Goal: Task Accomplishment & Management: Use online tool/utility

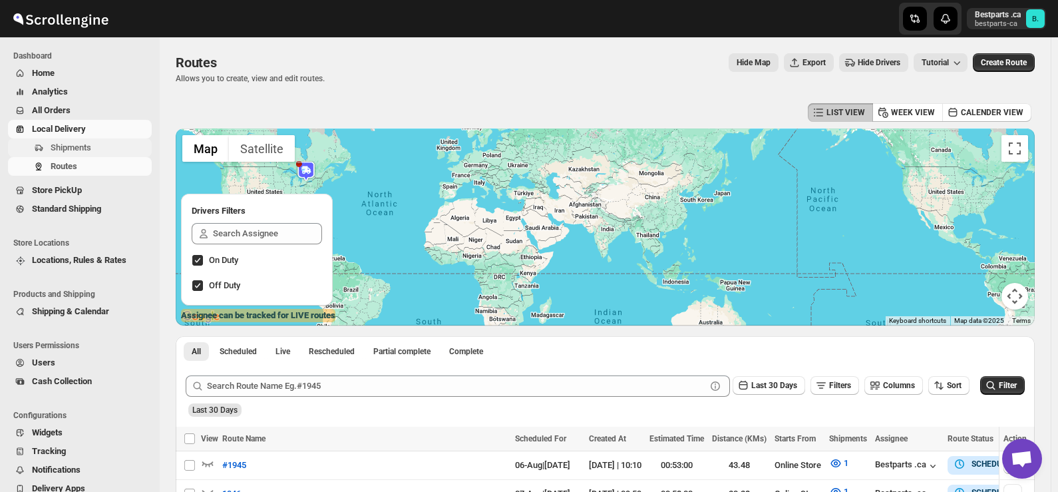
click at [73, 148] on span "Shipments" at bounding box center [71, 147] width 41 height 10
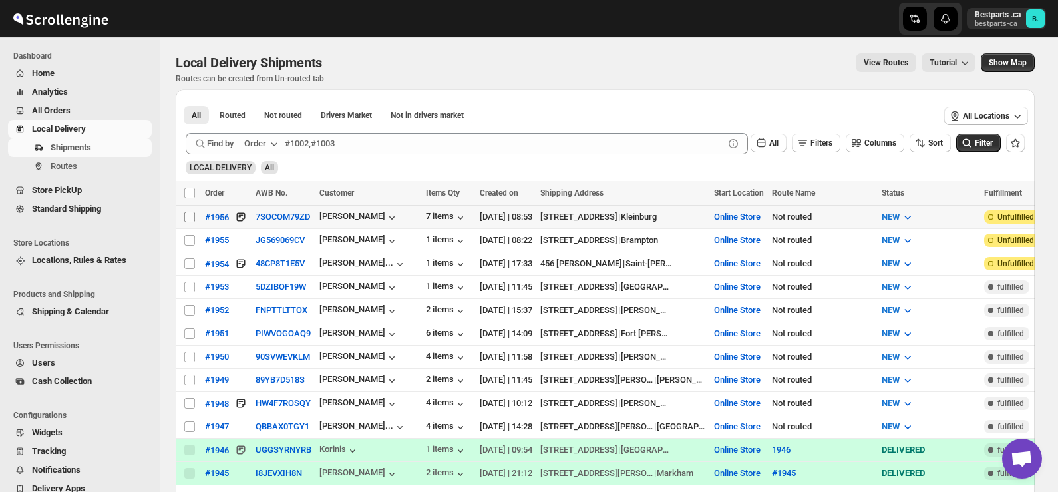
click at [192, 212] on input "Select shipment" at bounding box center [189, 217] width 11 height 11
checkbox input "true"
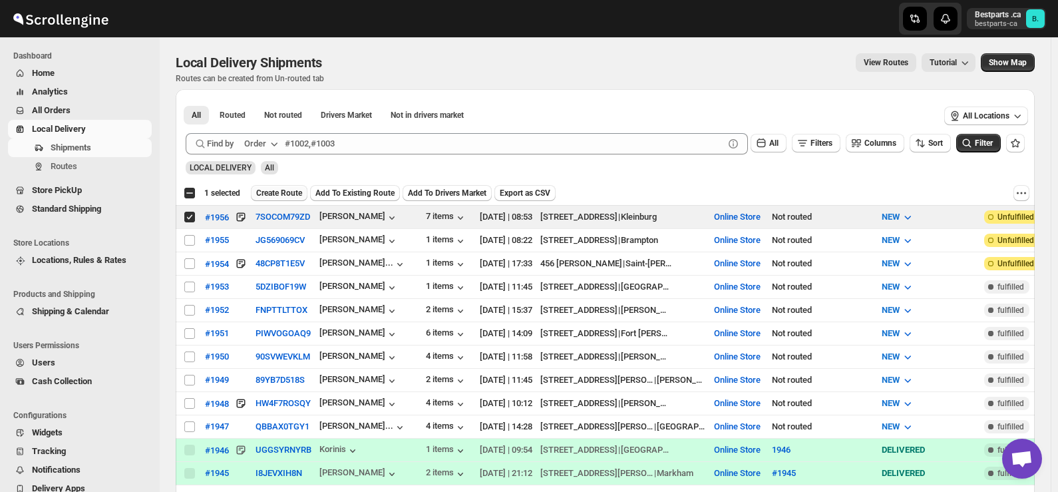
click at [269, 186] on button "Create Route" at bounding box center [279, 193] width 57 height 16
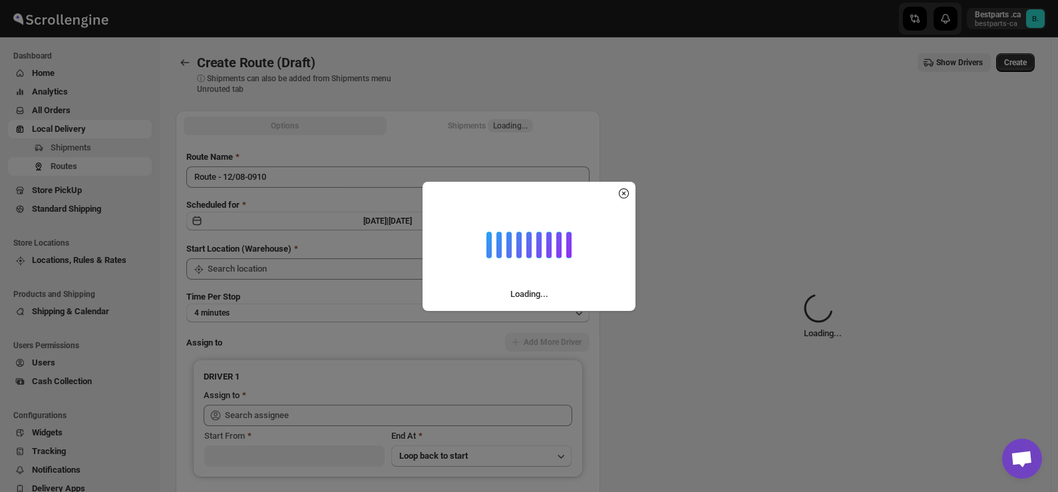
type input "Online Store"
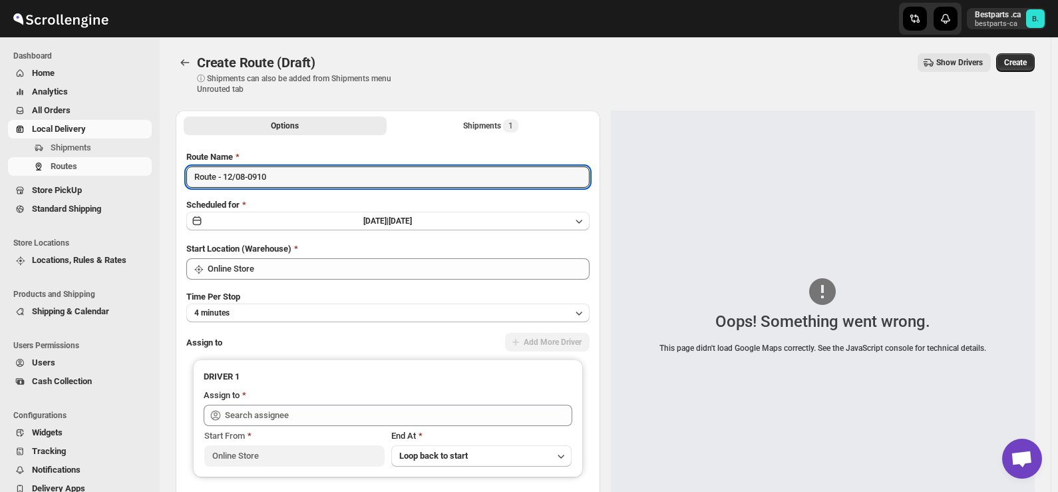
drag, startPoint x: 279, startPoint y: 181, endPoint x: 136, endPoint y: 176, distance: 143.2
click at [136, 176] on div "Skip to content Bestparts .ca bestparts-ca B. Dashboard Home Analytics All Orde…" at bounding box center [529, 314] width 1058 height 629
paste input "#1956"
type input "#1956"
click at [382, 215] on button "[DATE] | [DATE]" at bounding box center [387, 221] width 403 height 19
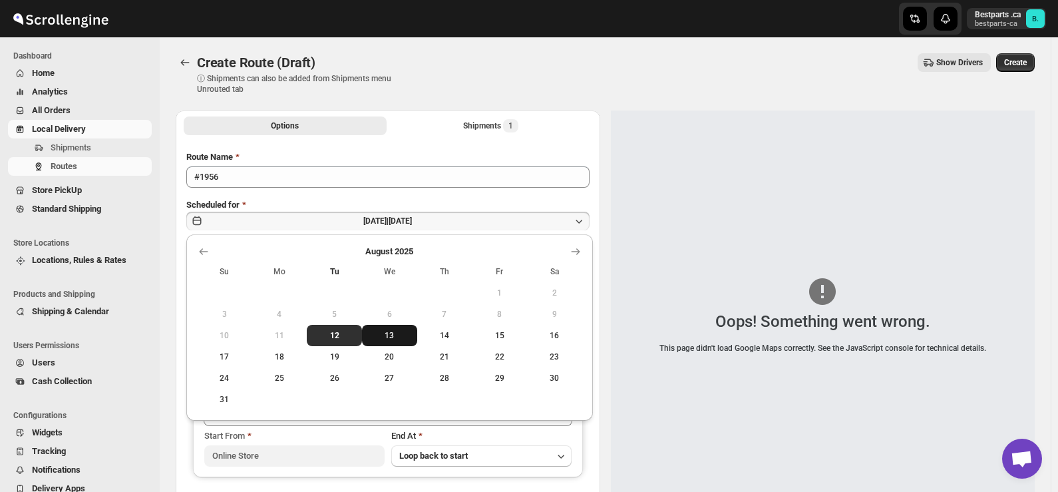
click at [387, 328] on button "13" at bounding box center [389, 335] width 55 height 21
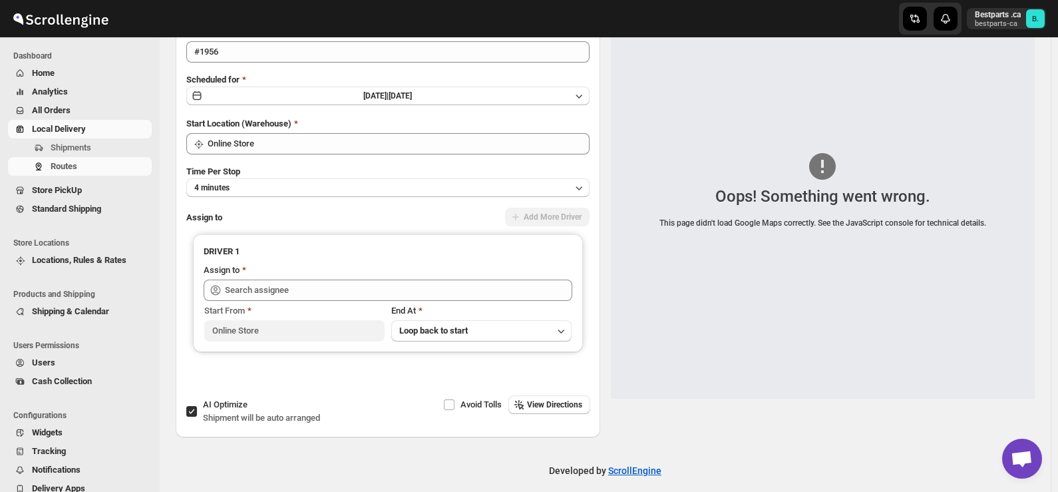
scroll to position [136, 0]
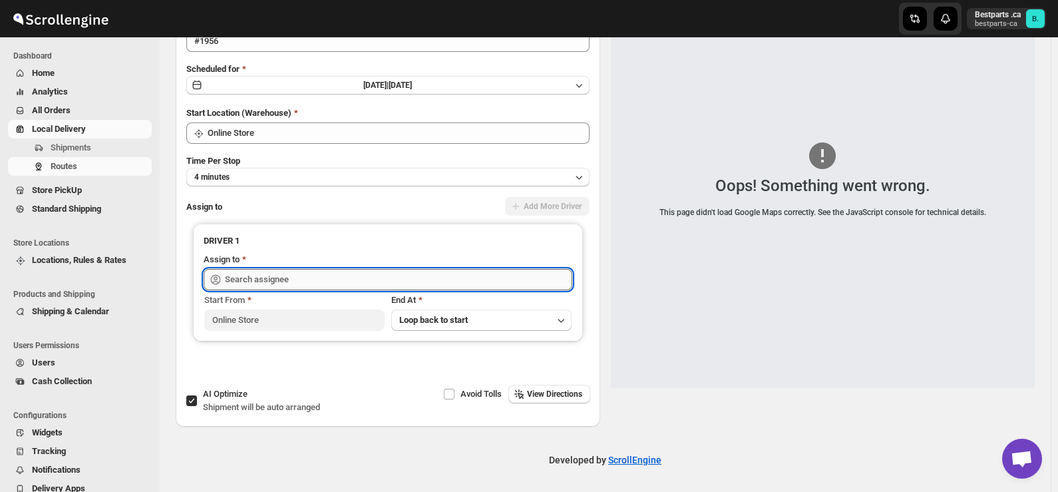
click at [290, 284] on input "text" at bounding box center [398, 279] width 347 height 21
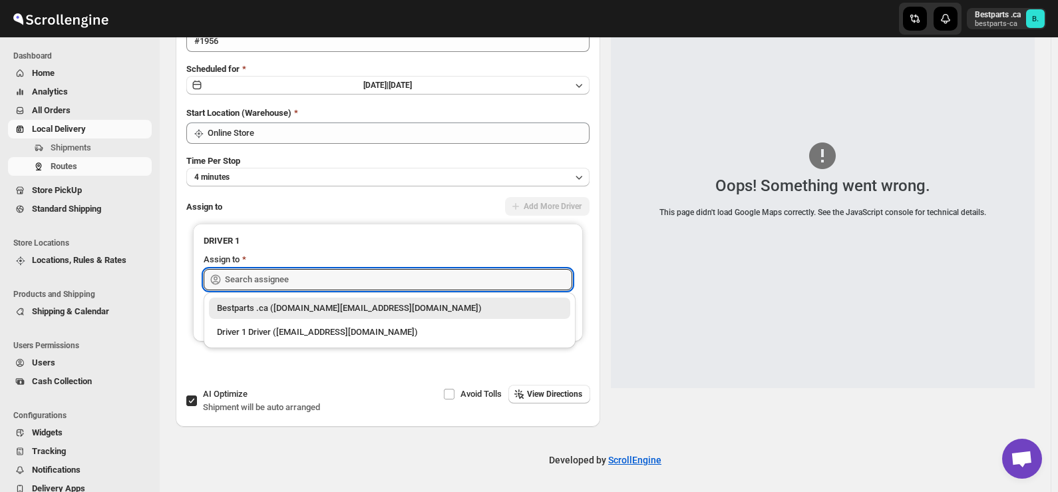
click at [264, 302] on div "Bestparts .ca ([DOMAIN_NAME][EMAIL_ADDRESS][DOMAIN_NAME])" at bounding box center [389, 308] width 345 height 13
type input "Bestparts .ca ([DOMAIN_NAME][EMAIL_ADDRESS][DOMAIN_NAME])"
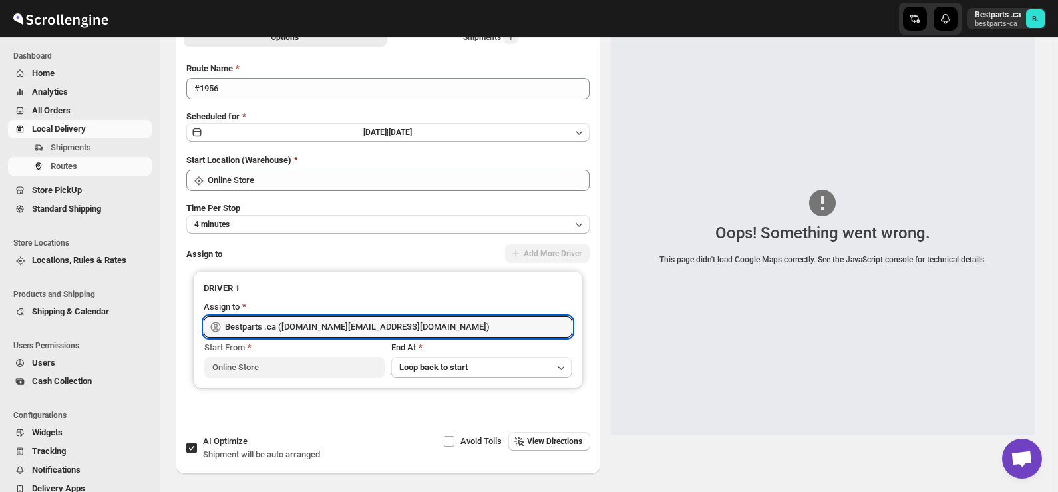
scroll to position [0, 0]
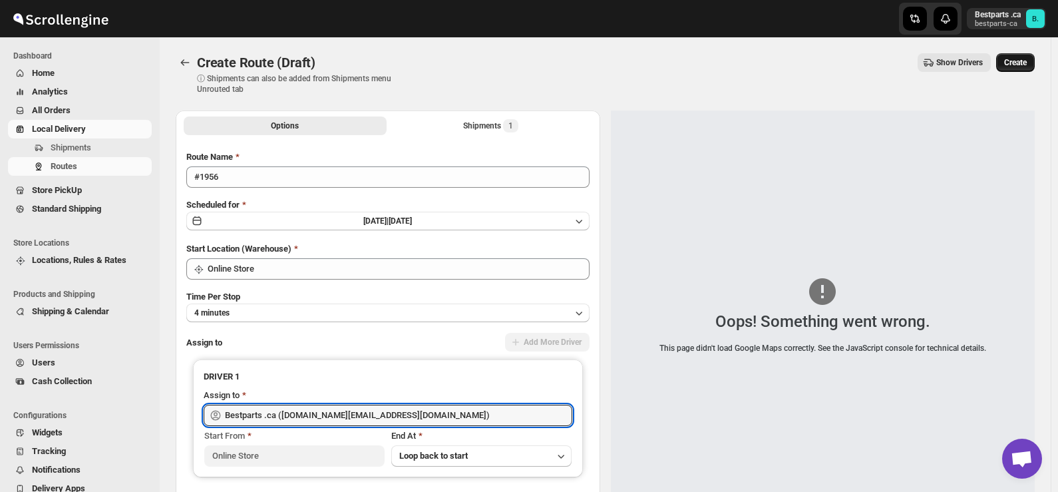
click at [1011, 66] on span "Create" at bounding box center [1015, 62] width 23 height 11
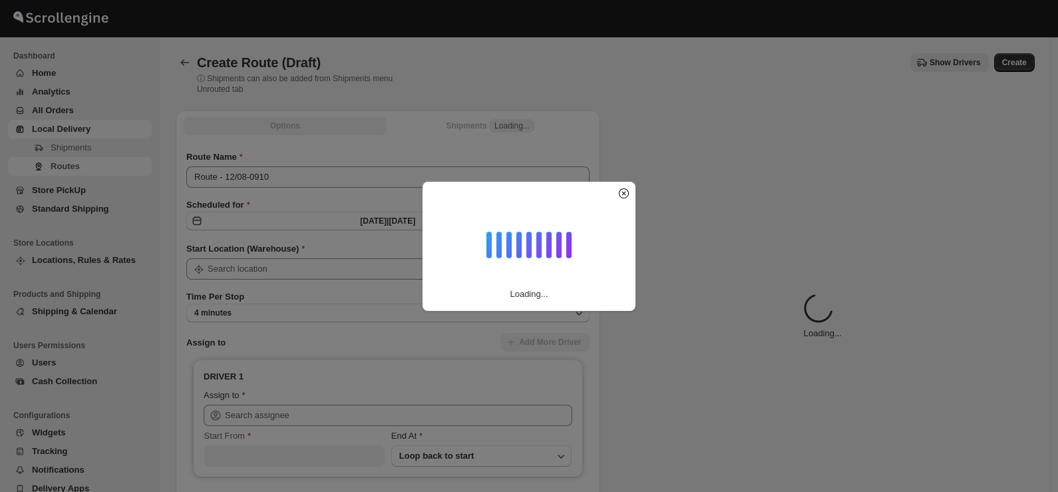
type input "Online Store"
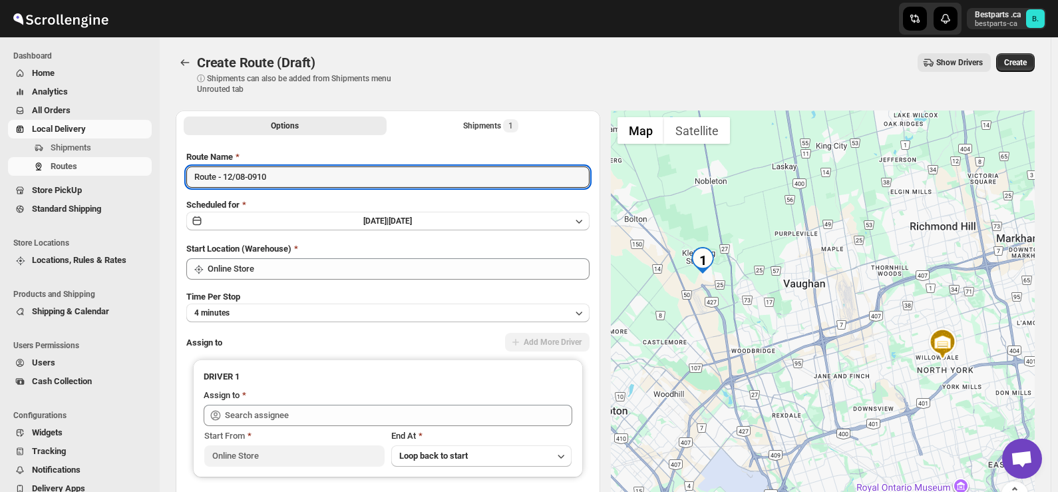
drag, startPoint x: 292, startPoint y: 179, endPoint x: 95, endPoint y: 180, distance: 197.7
click at [95, 180] on div "Skip to content Bestparts .ca bestparts-ca B. Dashboard Home Analytics All Orde…" at bounding box center [529, 314] width 1058 height 629
paste input "#1956"
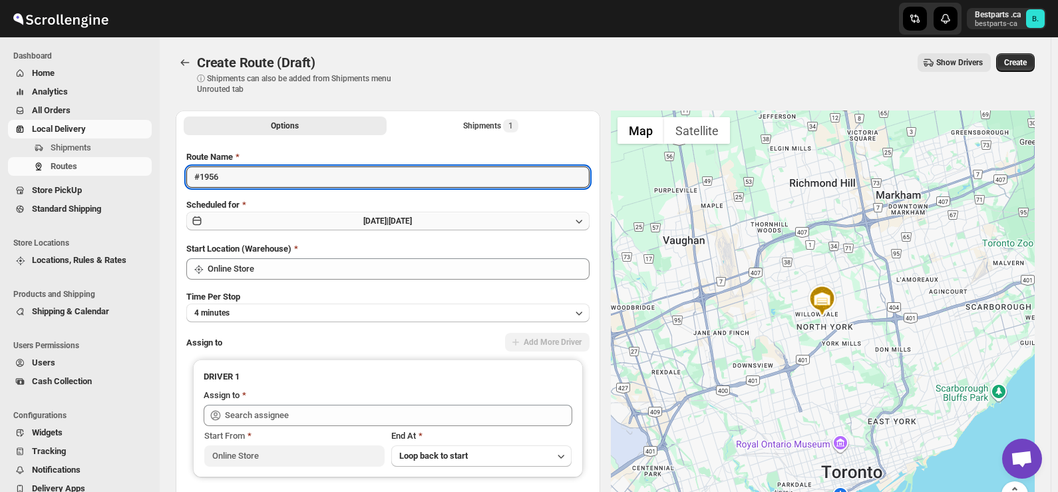
type input "#1956"
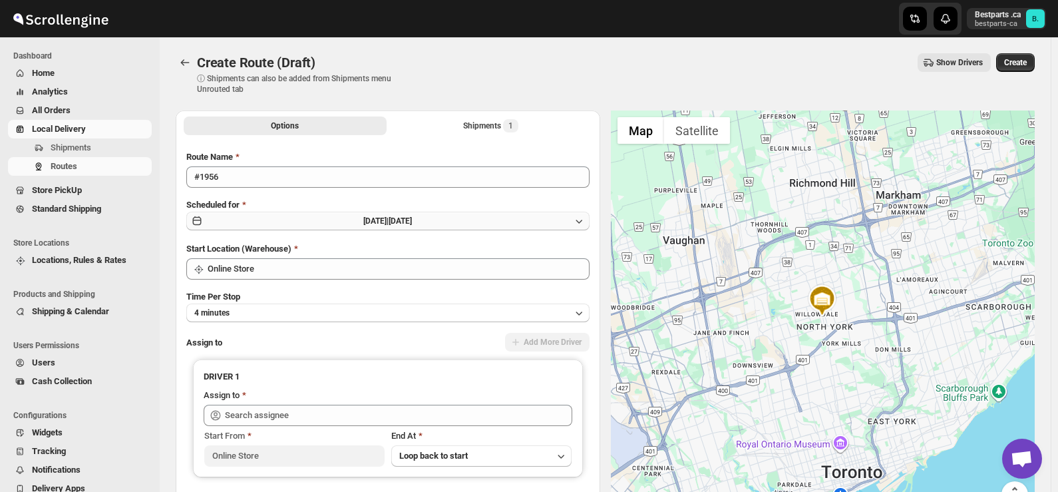
click at [389, 224] on span "[DATE] |" at bounding box center [375, 220] width 25 height 9
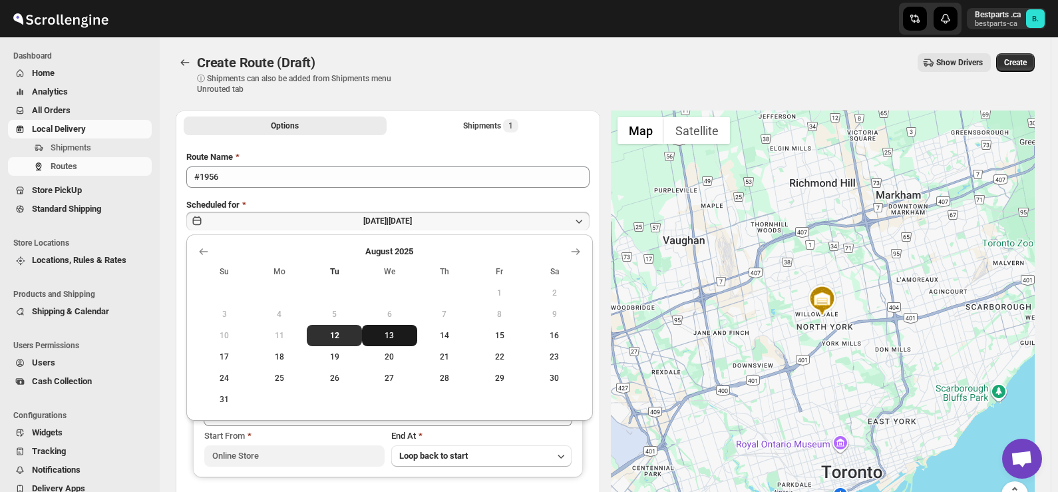
click at [391, 329] on button "13" at bounding box center [389, 335] width 55 height 21
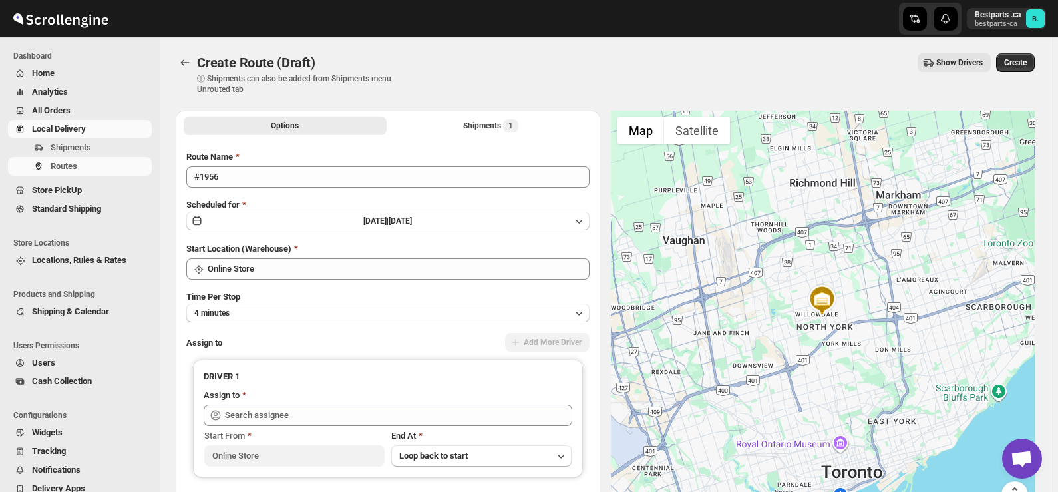
scroll to position [136, 0]
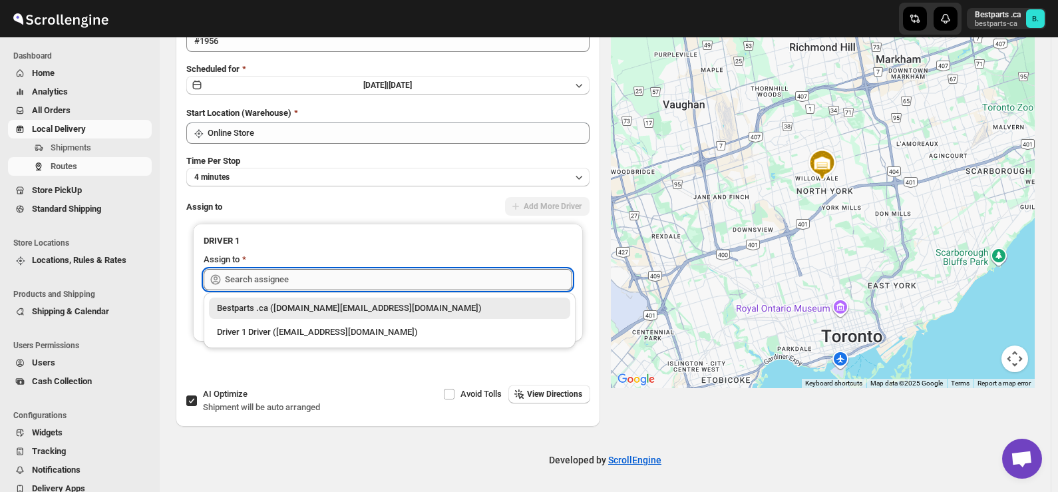
click at [300, 280] on input "text" at bounding box center [398, 279] width 347 height 21
click at [303, 312] on div "Bestparts .ca ([DOMAIN_NAME][EMAIL_ADDRESS][DOMAIN_NAME])" at bounding box center [389, 308] width 345 height 13
type input "Bestparts .ca ([DOMAIN_NAME][EMAIL_ADDRESS][DOMAIN_NAME])"
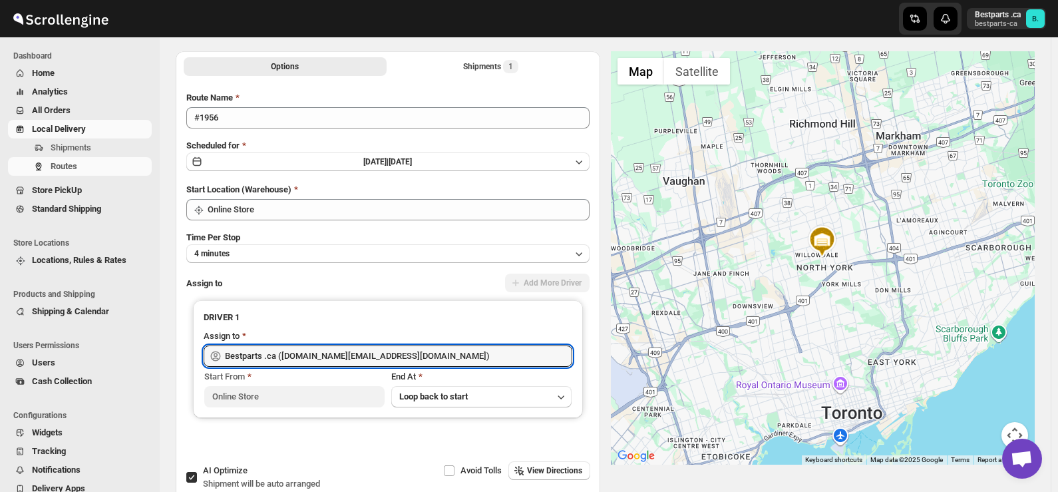
scroll to position [0, 0]
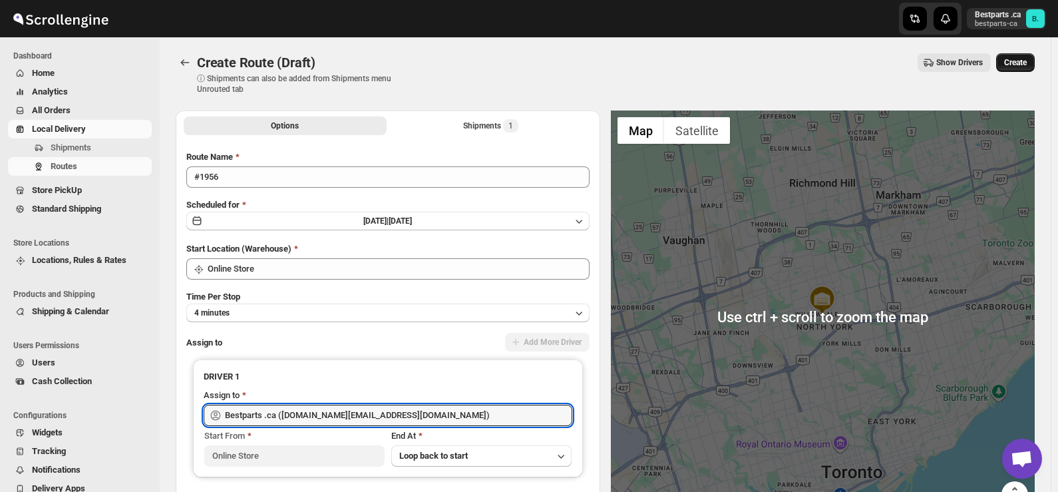
click at [1014, 68] on button "Create" at bounding box center [1015, 62] width 39 height 19
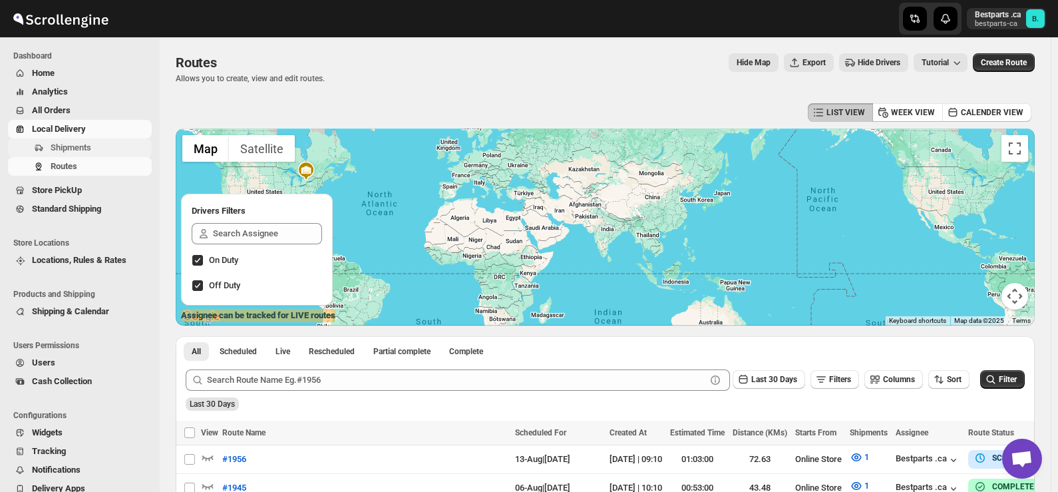
click at [77, 152] on span "Shipments" at bounding box center [71, 147] width 41 height 10
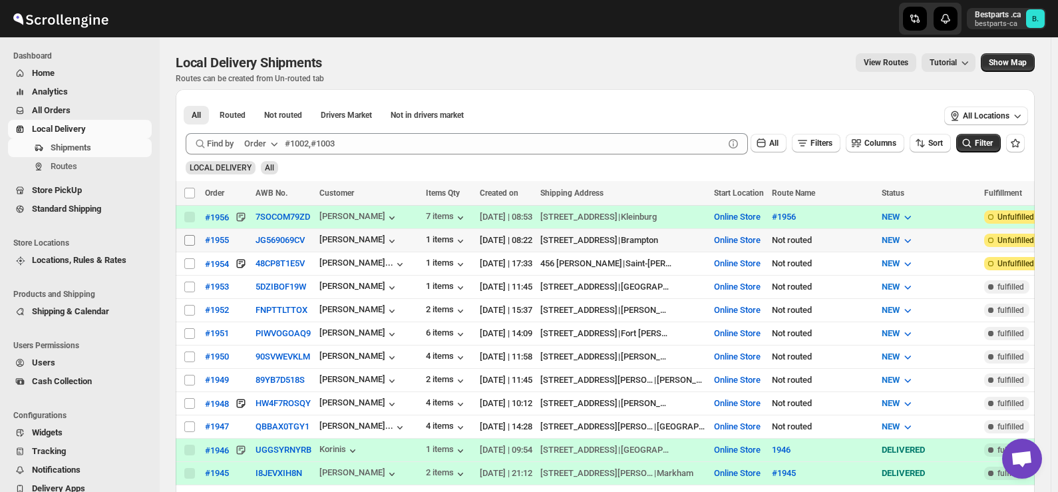
click at [188, 240] on input "Select shipment" at bounding box center [189, 240] width 11 height 11
checkbox input "true"
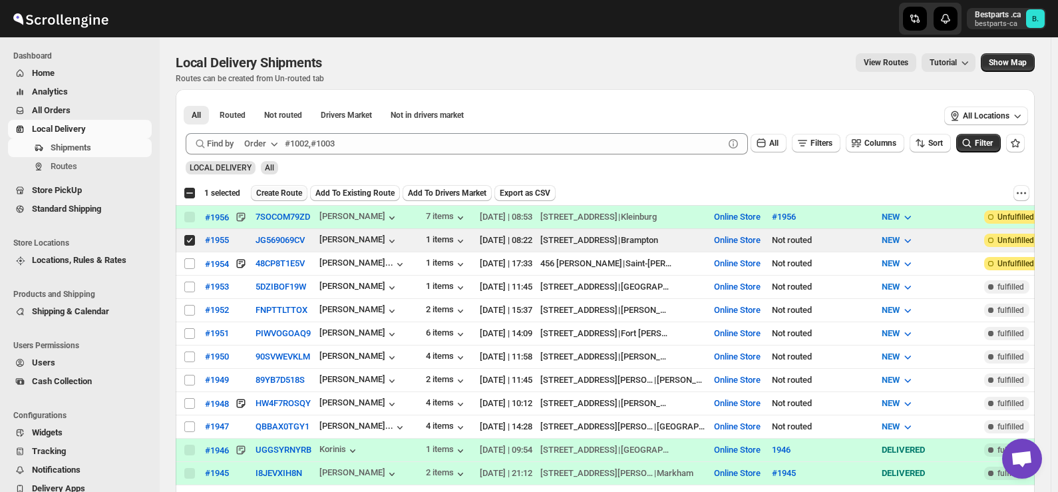
click at [293, 196] on span "Create Route" at bounding box center [279, 193] width 46 height 11
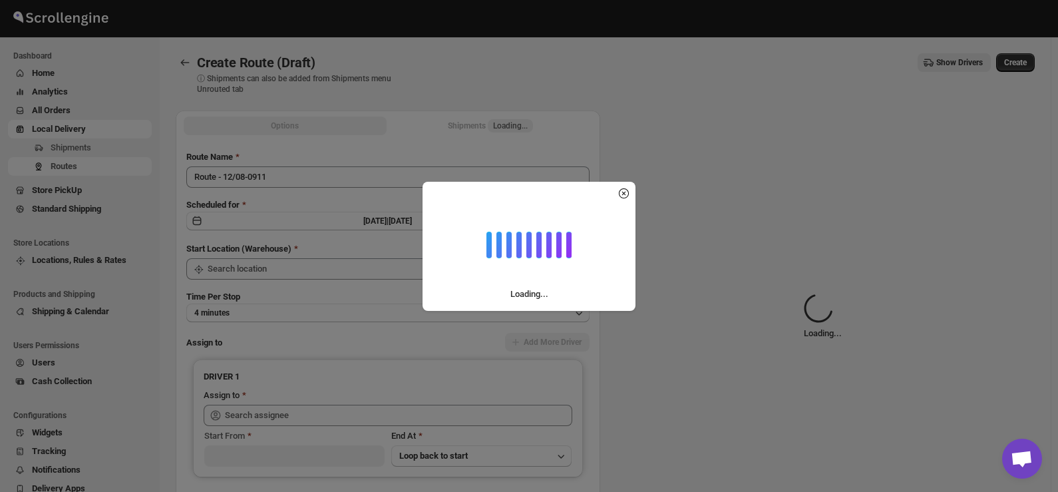
type input "Online Store"
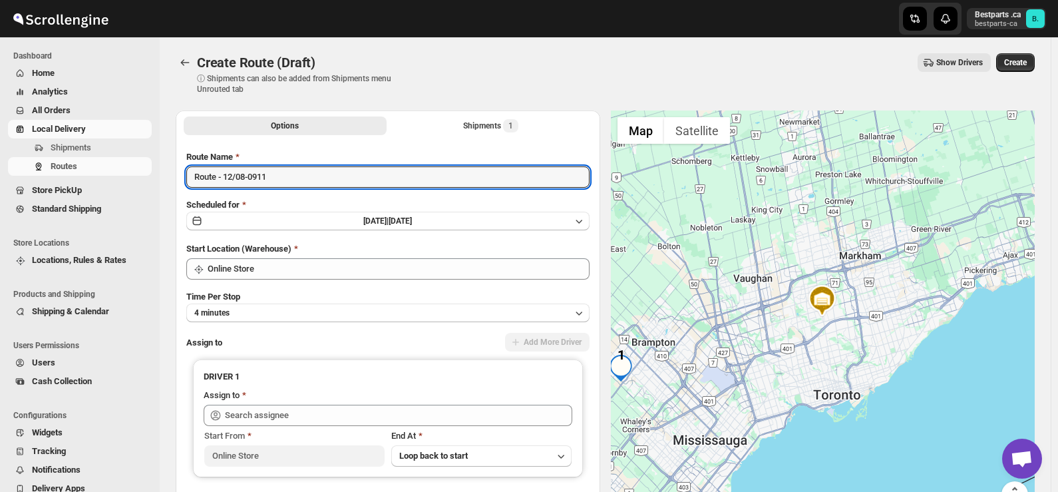
drag, startPoint x: 289, startPoint y: 182, endPoint x: 150, endPoint y: 180, distance: 139.1
click at [150, 180] on div "Skip to content Bestparts .ca bestparts-ca B. Dashboard Home Analytics All Orde…" at bounding box center [529, 314] width 1058 height 629
paste input "#1955"
type input "#1955"
click at [363, 221] on span "Tue Aug 12 2025 |" at bounding box center [375, 220] width 25 height 9
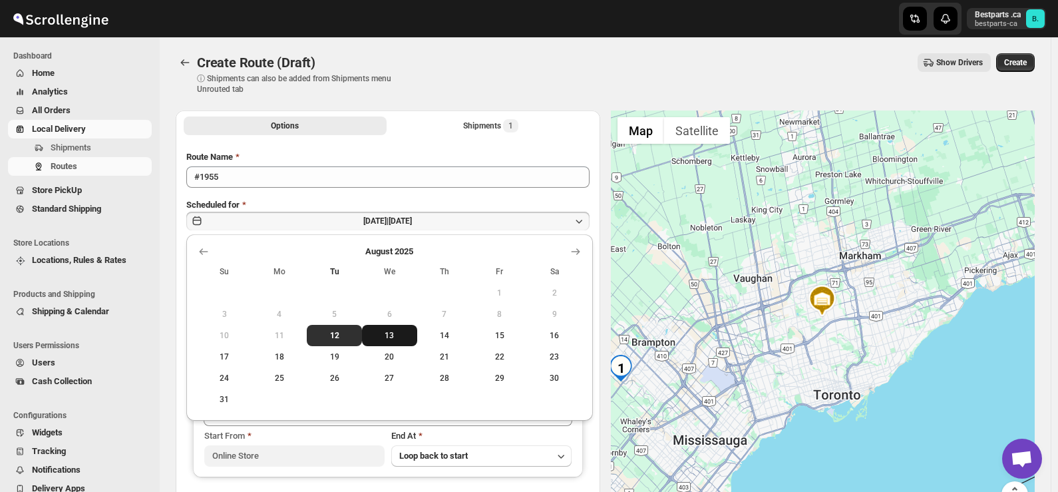
click at [388, 333] on span "13" at bounding box center [389, 335] width 45 height 11
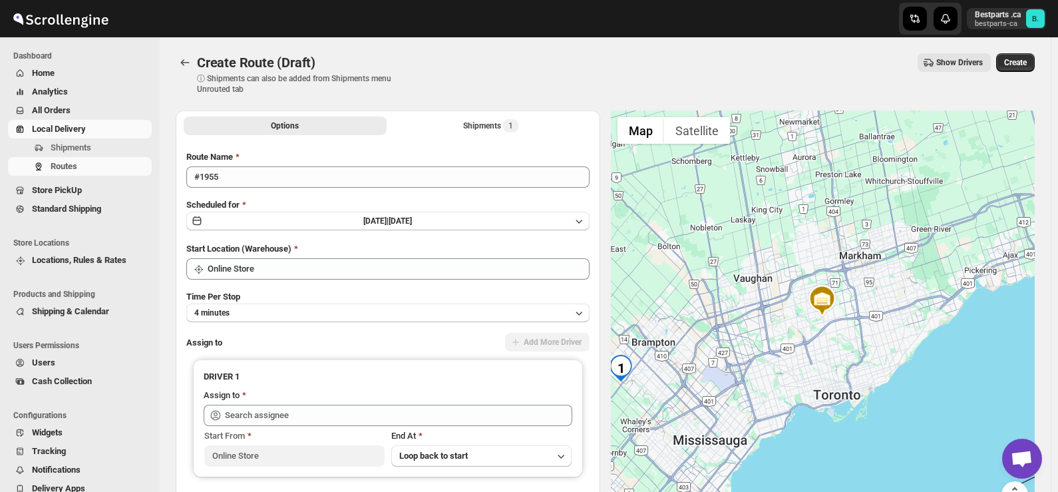
click at [412, 103] on div "Create Route (Draft). This page is ready Create Route (Draft) ⓘ Shipments can a…" at bounding box center [605, 73] width 859 height 73
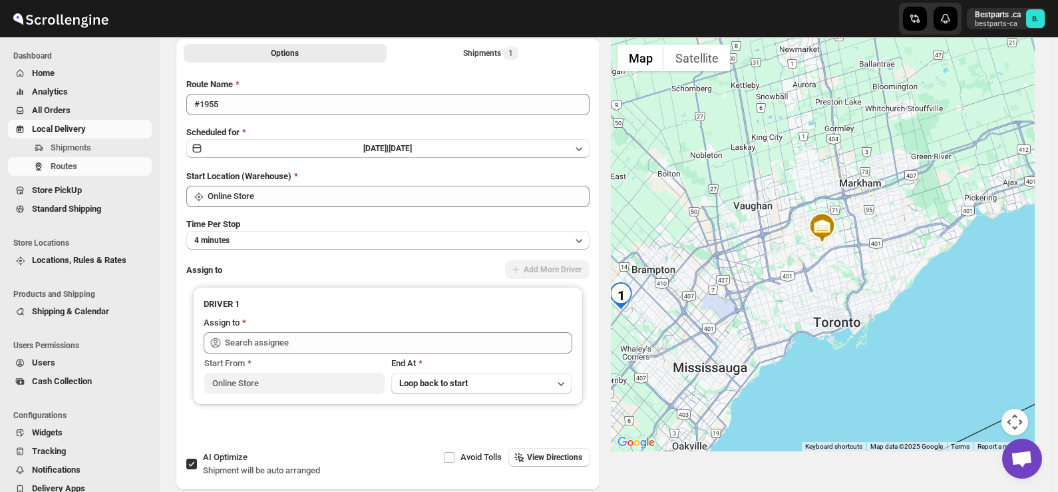
scroll to position [133, 0]
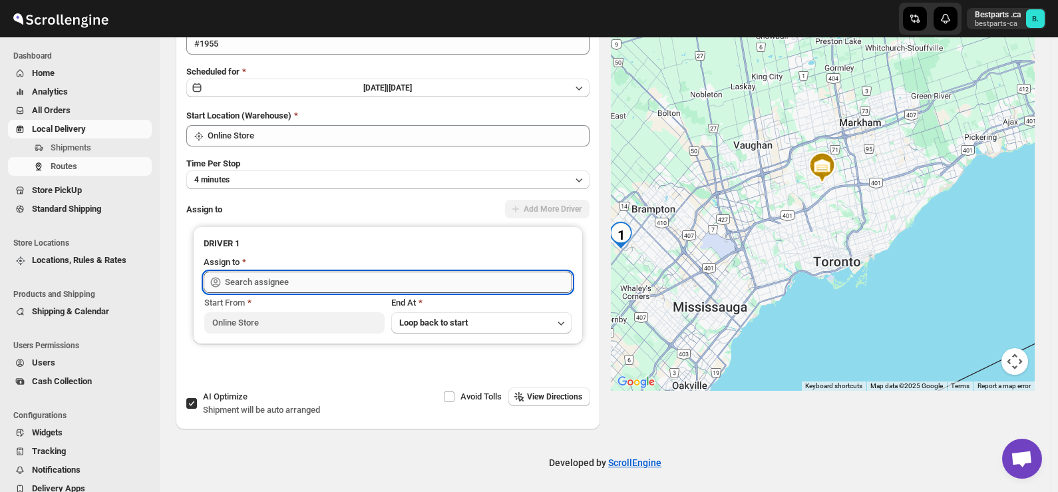
click at [317, 278] on input "text" at bounding box center [398, 282] width 347 height 21
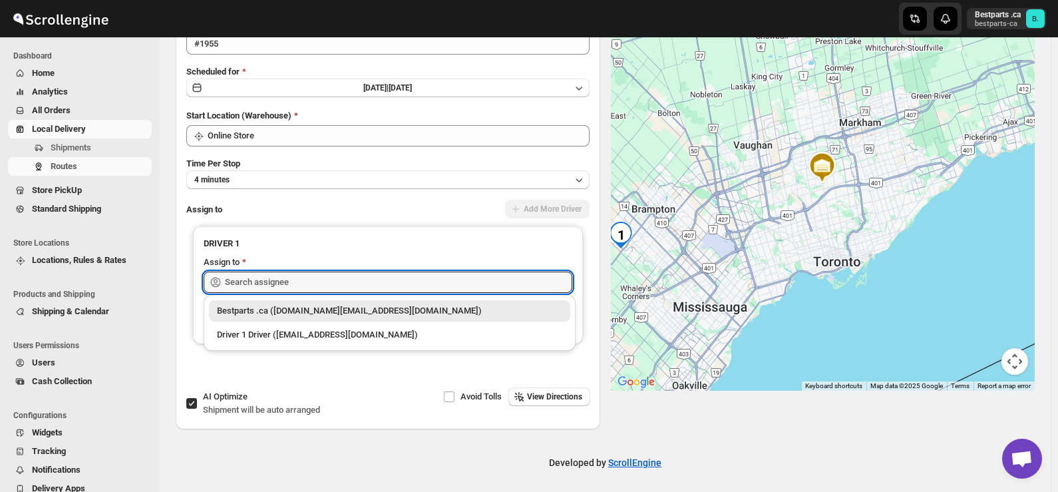
click at [296, 309] on div "Bestparts .ca ([DOMAIN_NAME][EMAIL_ADDRESS][DOMAIN_NAME])" at bounding box center [389, 310] width 345 height 13
type input "Bestparts .ca ([DOMAIN_NAME][EMAIL_ADDRESS][DOMAIN_NAME])"
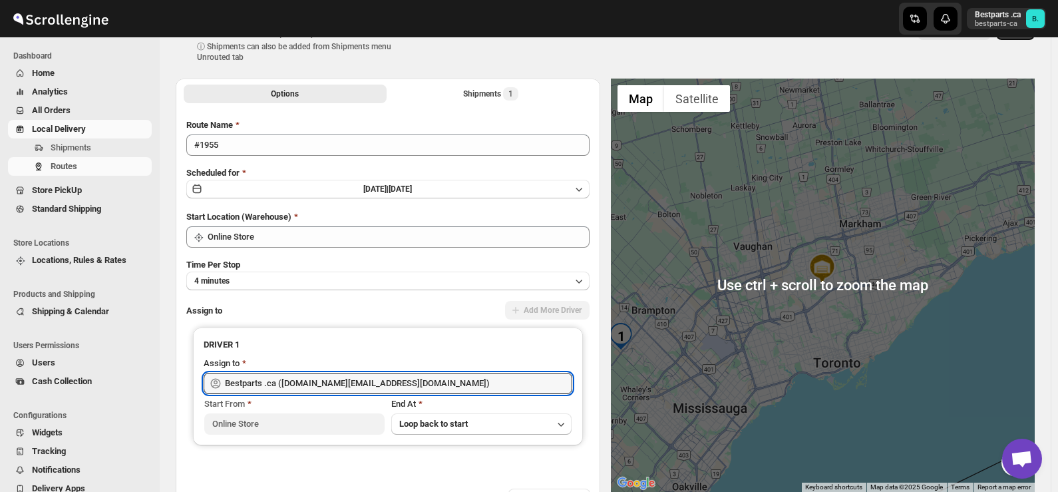
scroll to position [0, 0]
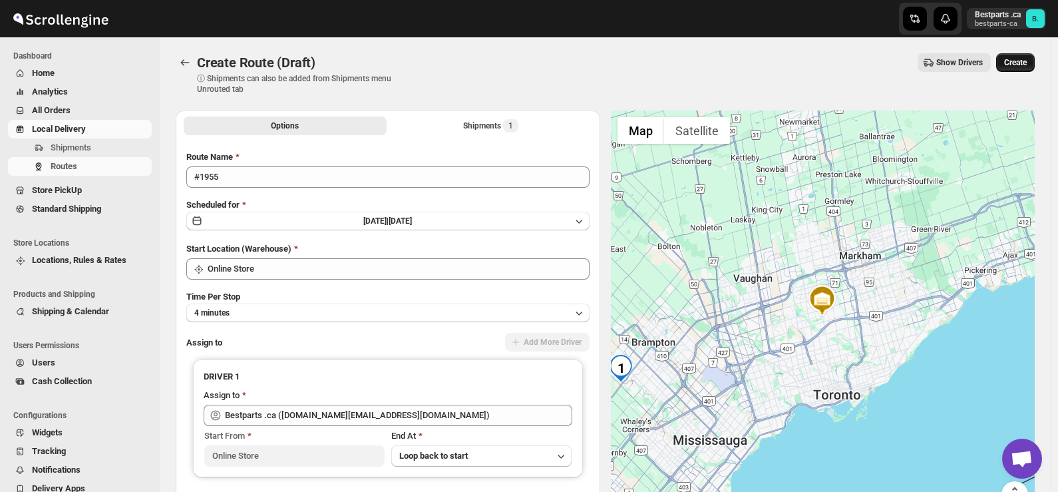
click at [1025, 68] on button "Create" at bounding box center [1015, 62] width 39 height 19
